Goal: Check status: Check status

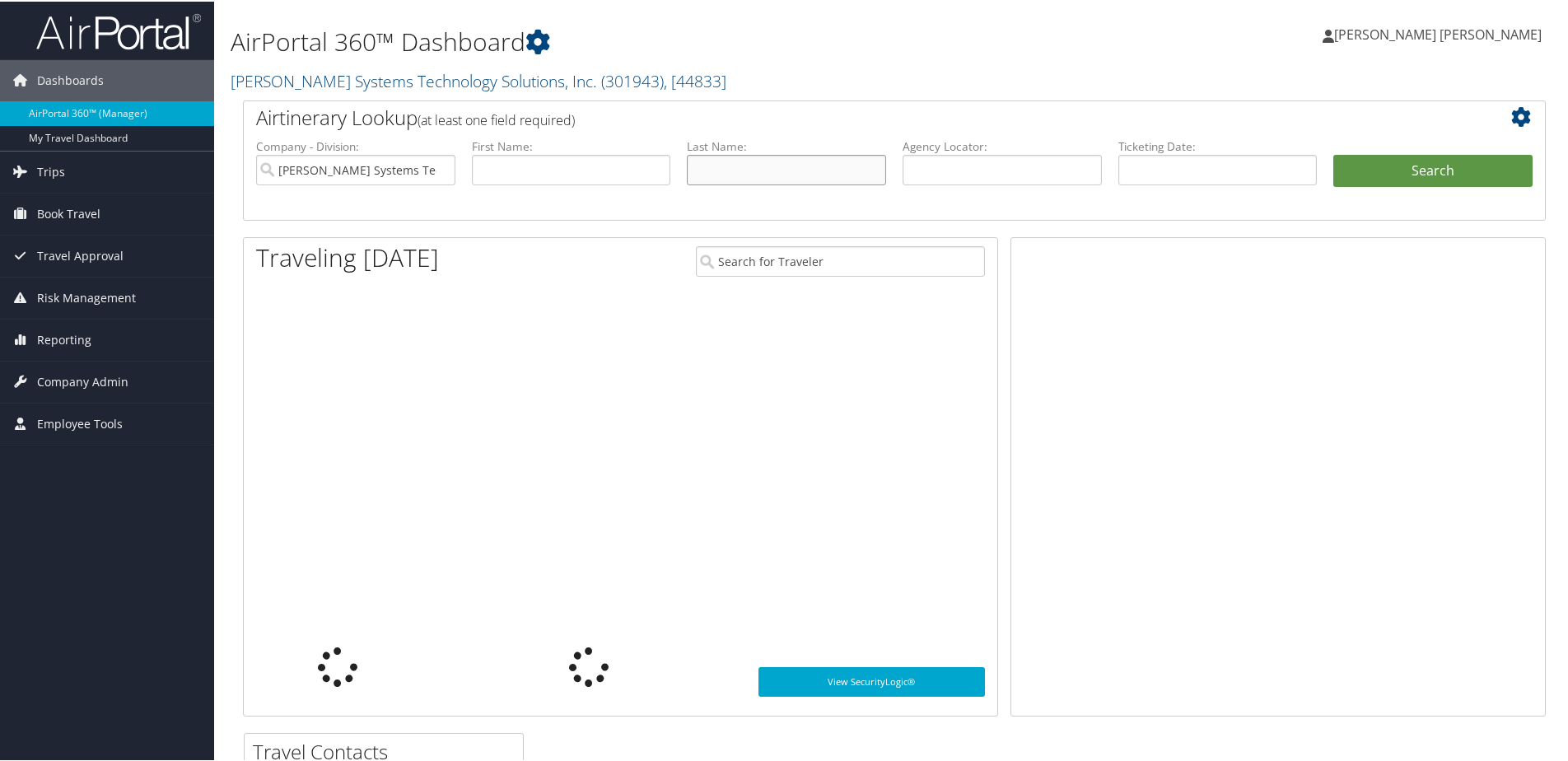
click at [704, 173] on input "text" at bounding box center [787, 168] width 199 height 30
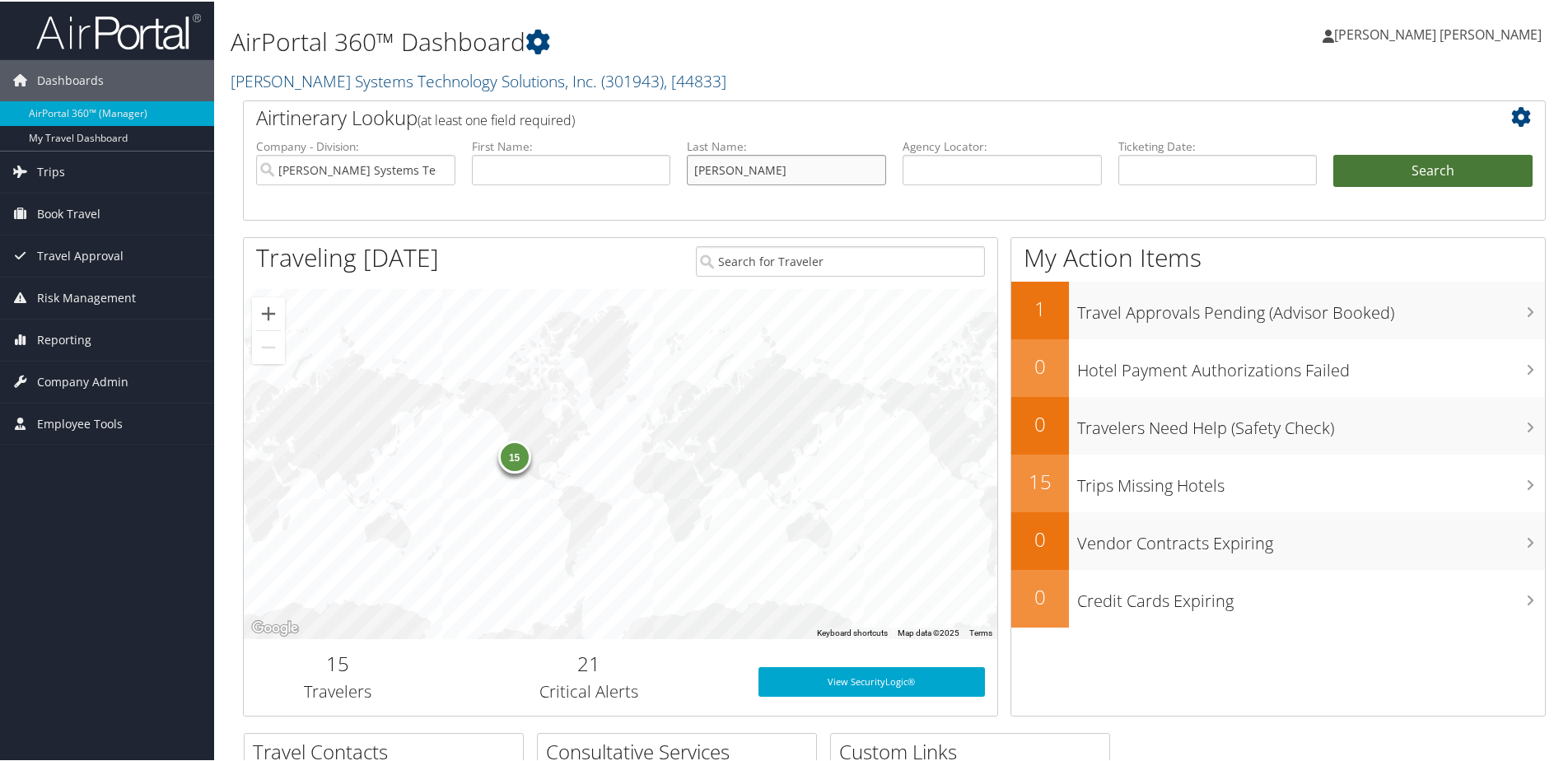
type input "ryan"
click at [1422, 168] on button "Search" at bounding box center [1433, 169] width 199 height 33
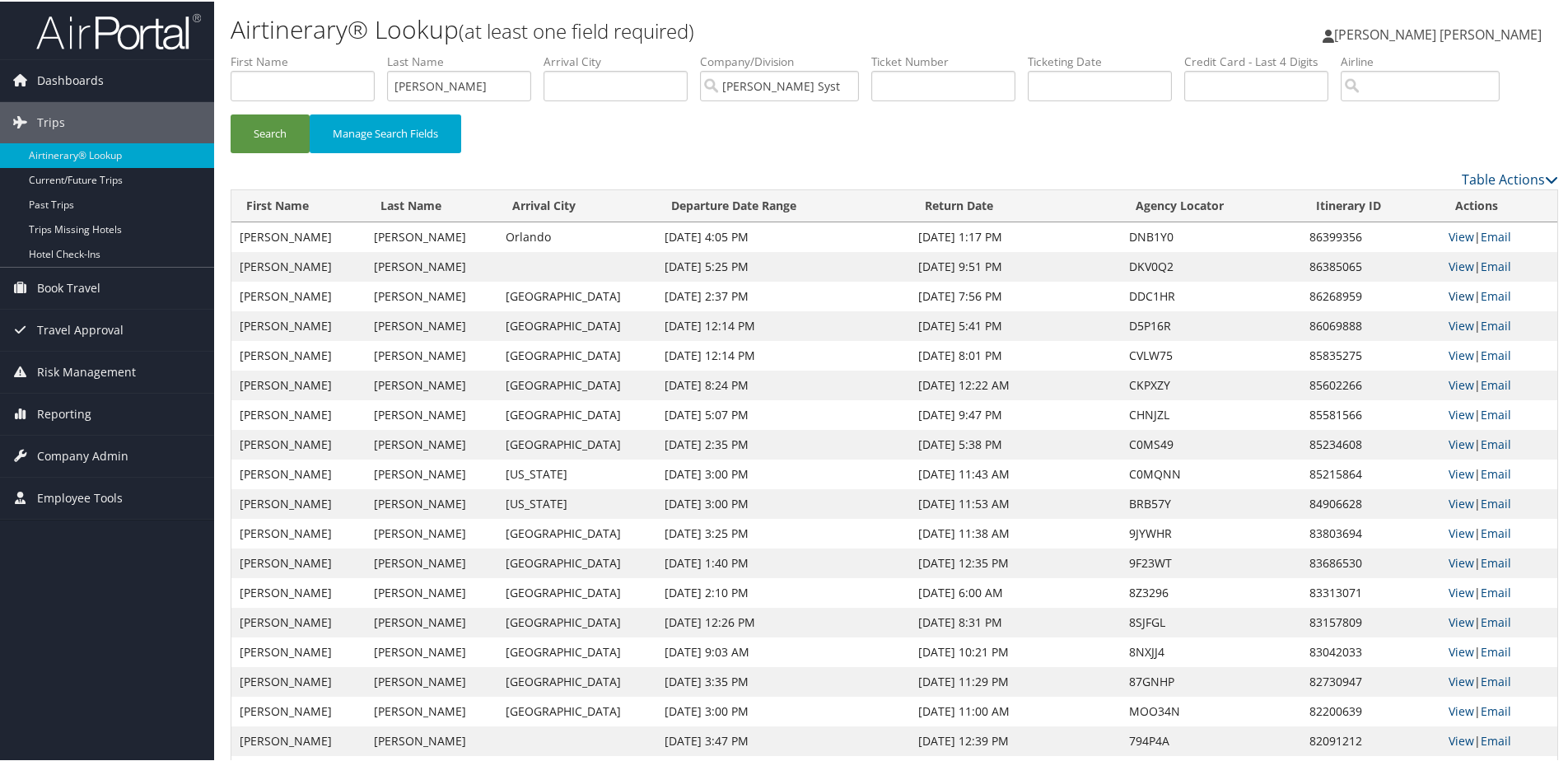
click at [1454, 293] on link "View" at bounding box center [1461, 294] width 26 height 15
click at [1454, 261] on link "View" at bounding box center [1461, 265] width 26 height 15
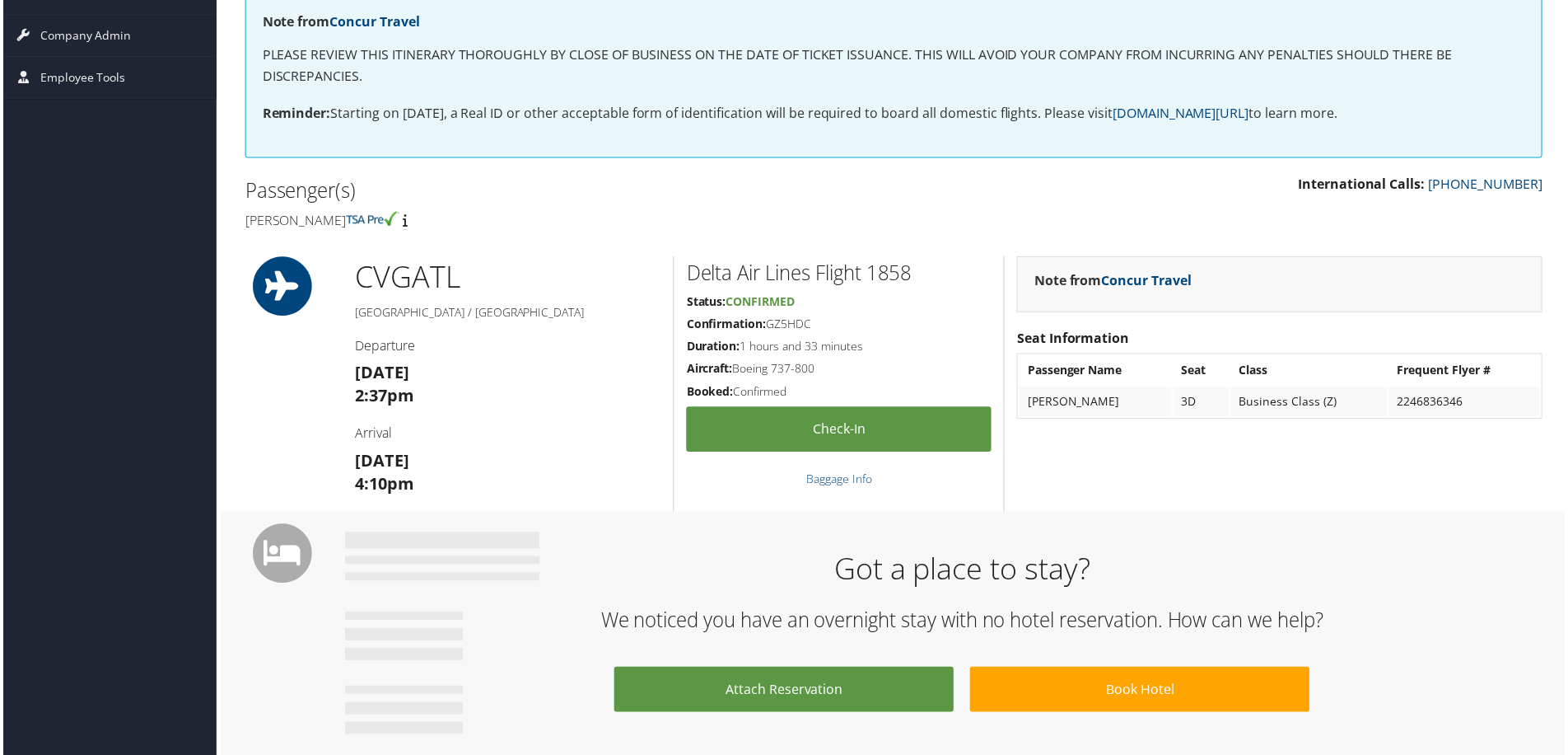
scroll to position [22, 0]
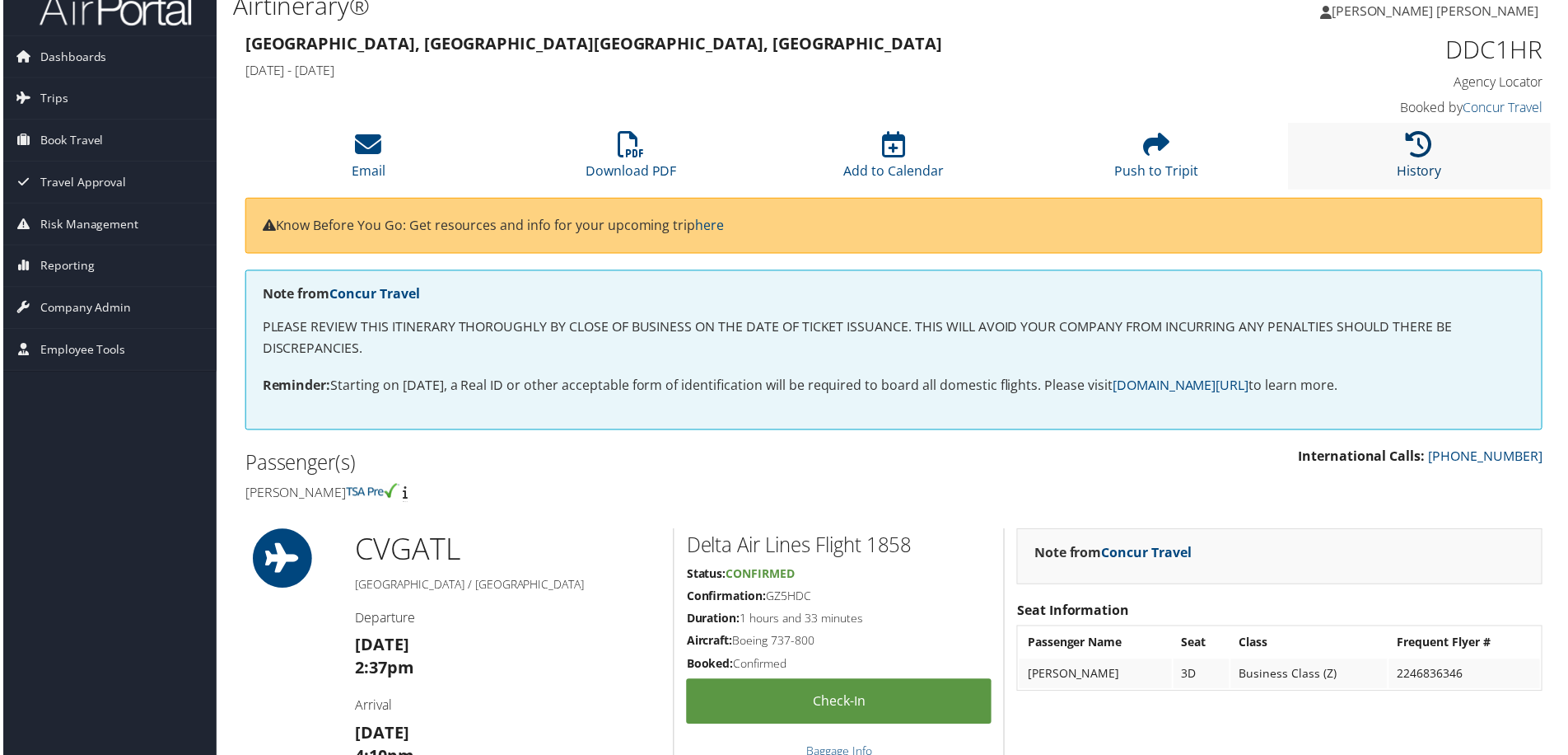
click at [1418, 153] on icon at bounding box center [1423, 145] width 27 height 27
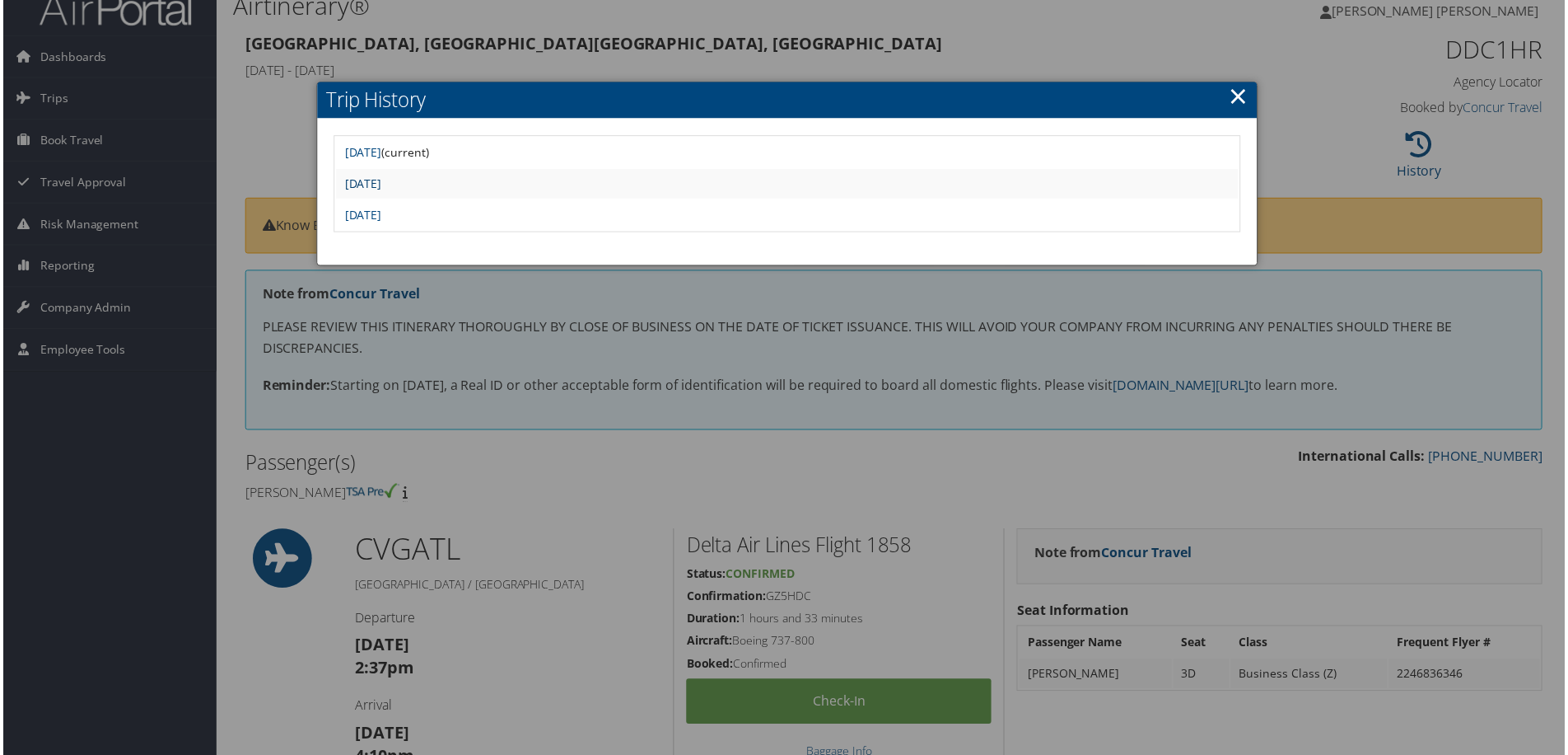
click at [380, 184] on link "[DATE]" at bounding box center [361, 184] width 37 height 15
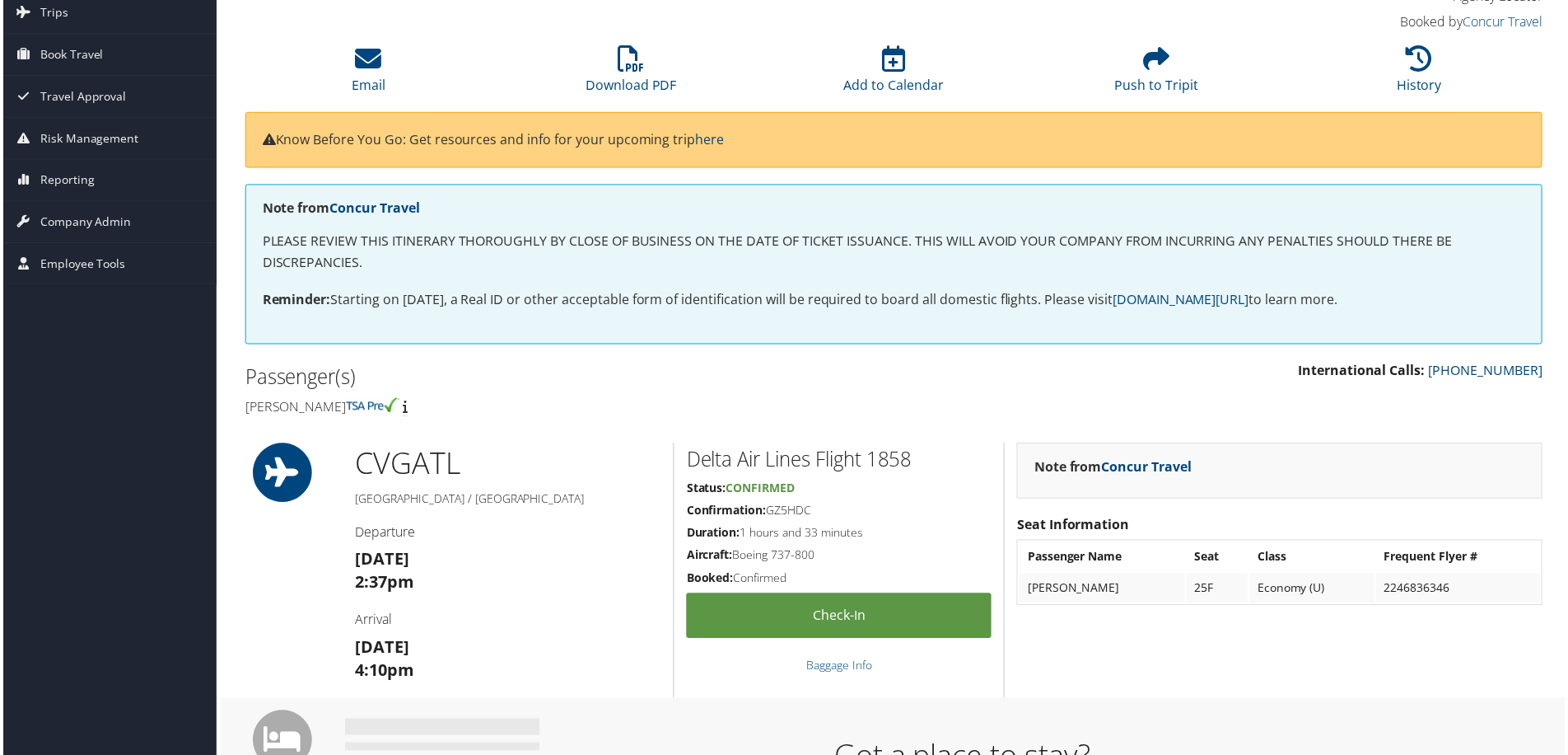
scroll to position [83, 0]
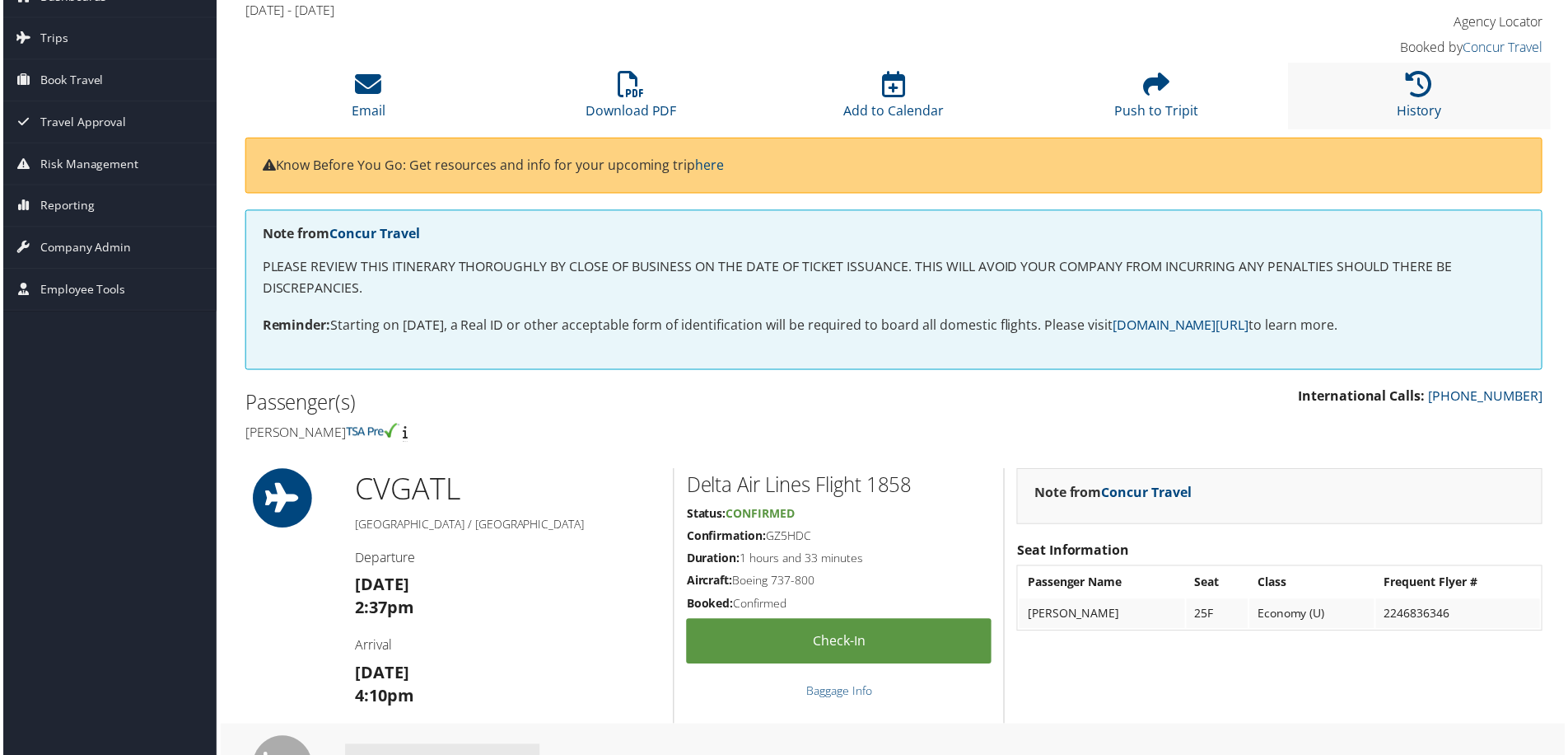
click at [1453, 107] on li "History" at bounding box center [1423, 97] width 264 height 66
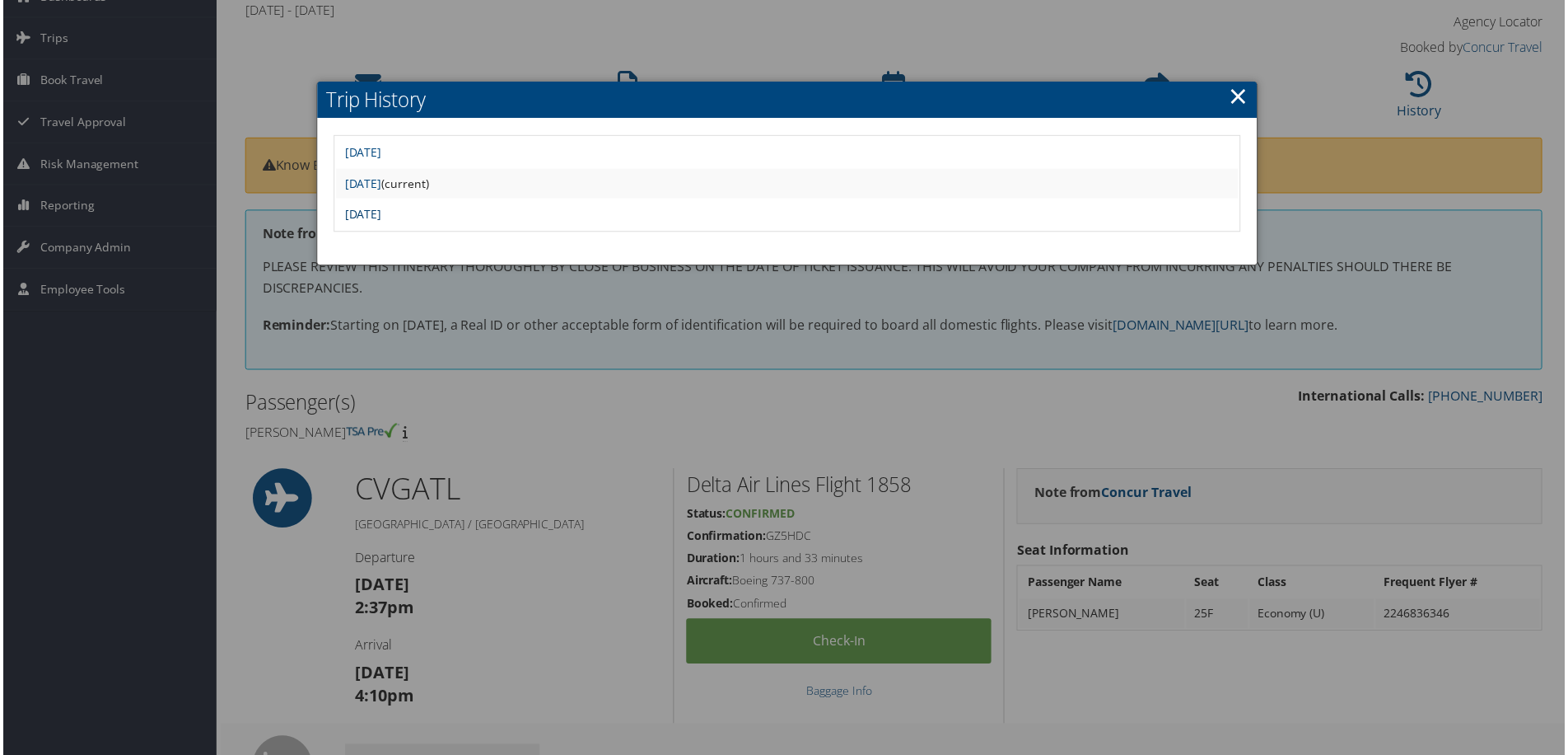
click at [380, 213] on link "[DATE]" at bounding box center [361, 216] width 37 height 15
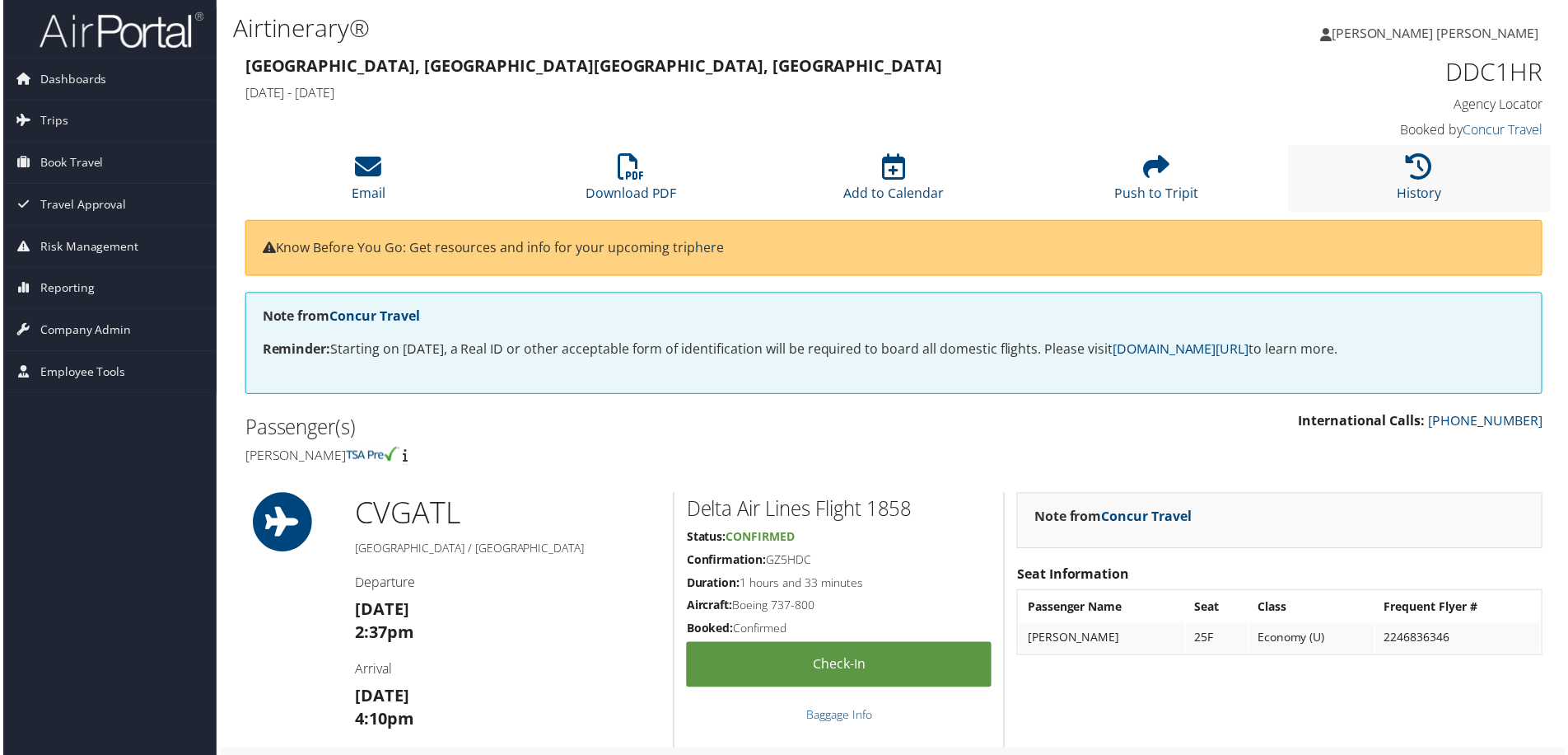
click at [1401, 180] on li "History" at bounding box center [1423, 179] width 264 height 66
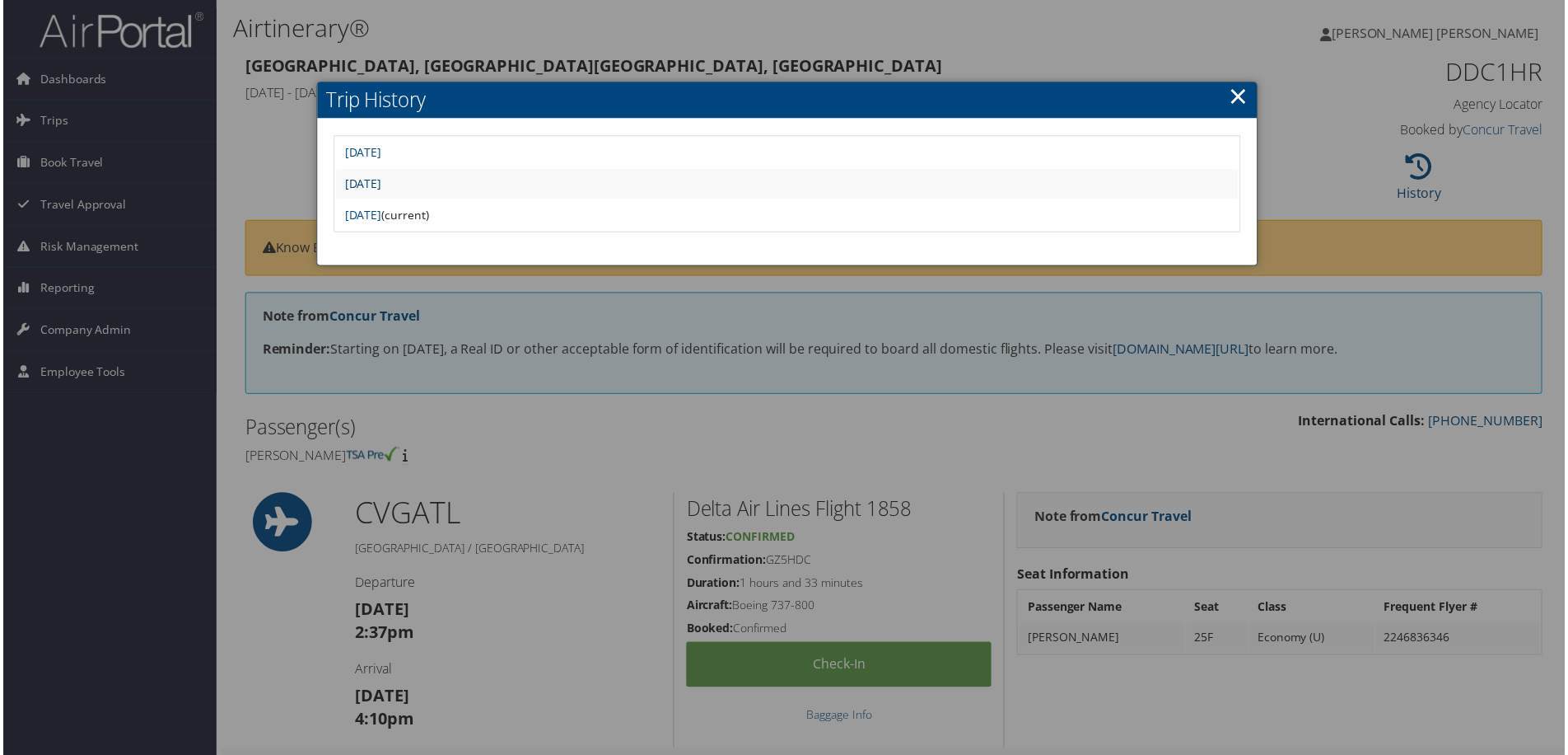
click at [380, 186] on link "Thu Sep 11 11:08:51 MDT 2025" at bounding box center [361, 184] width 37 height 15
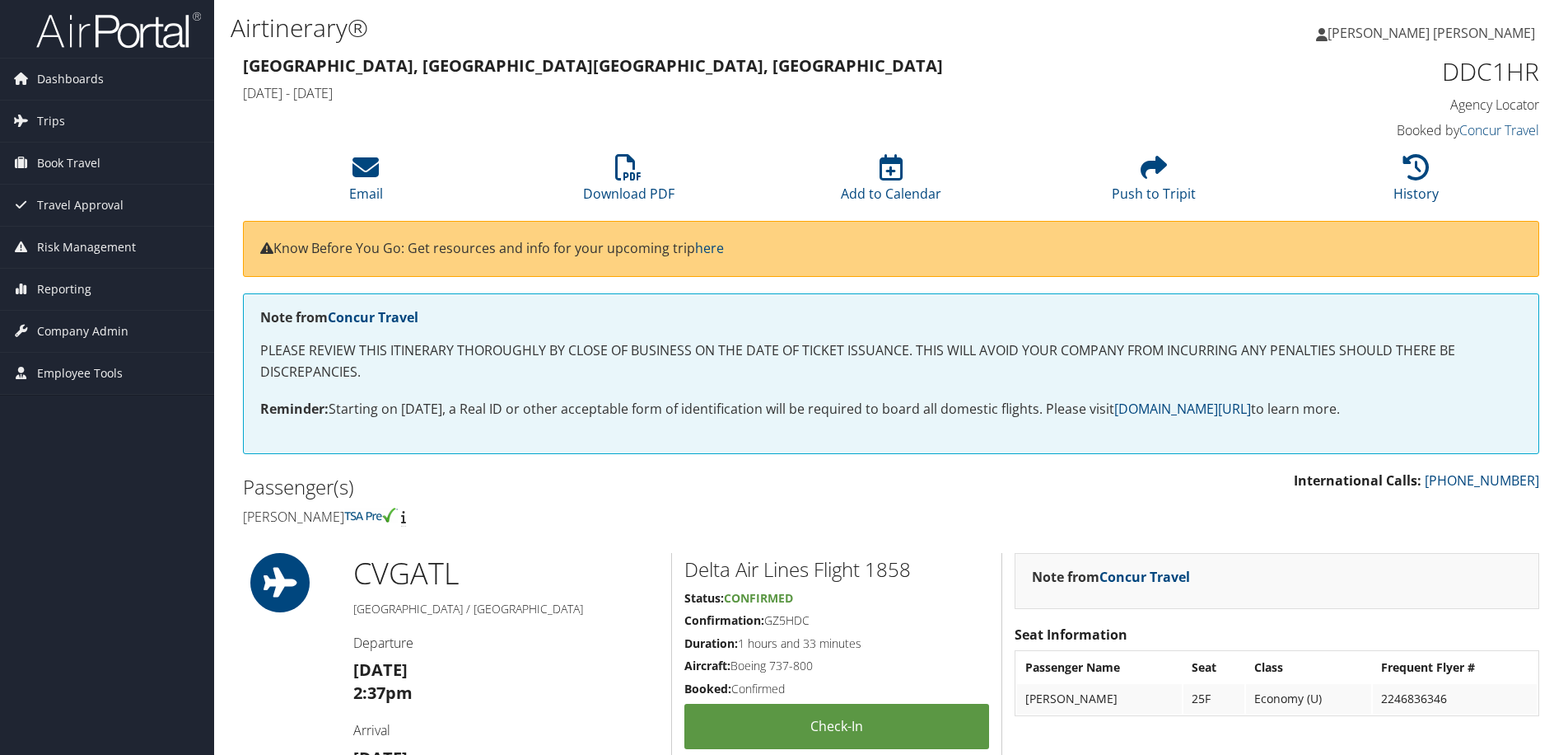
scroll to position [1483, 0]
